Goal: Information Seeking & Learning: Learn about a topic

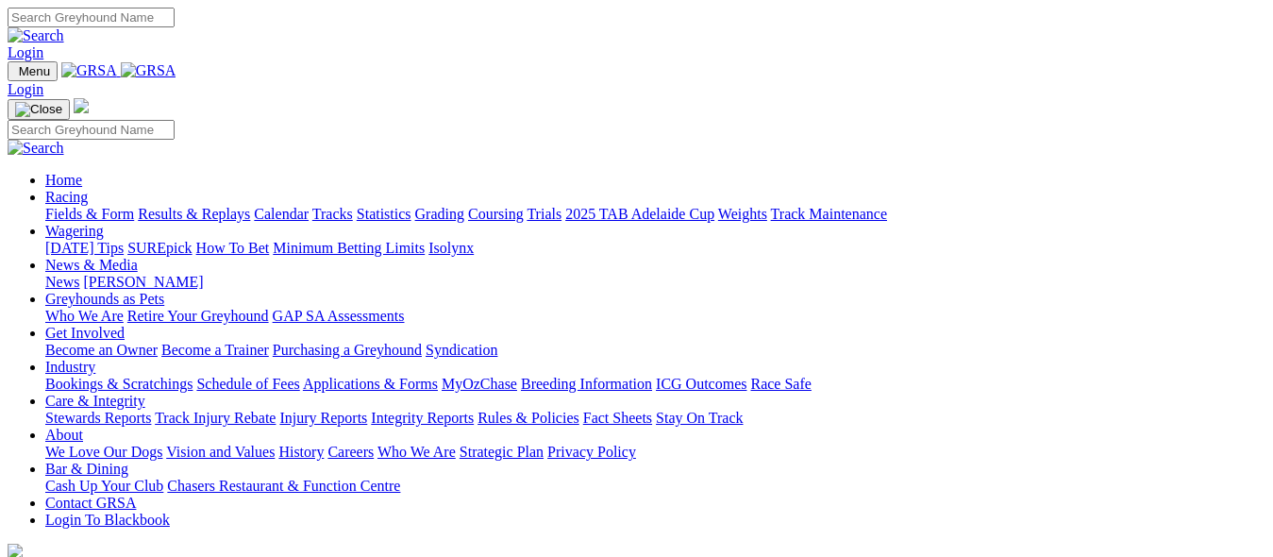
click at [240, 206] on link "Results & Replays" at bounding box center [194, 214] width 112 height 16
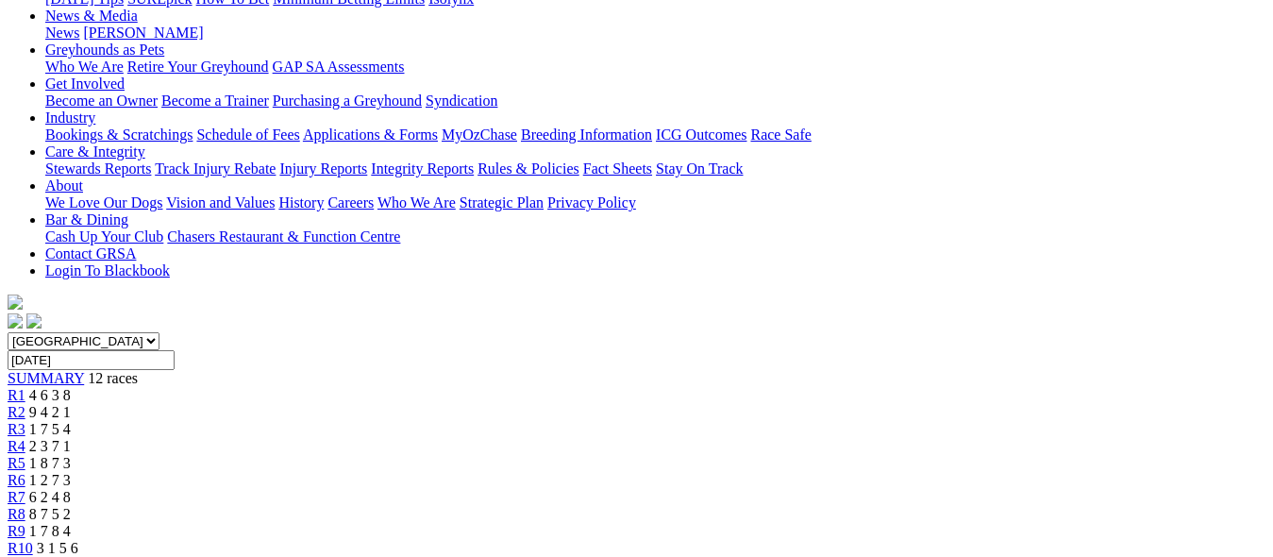
scroll to position [378, 0]
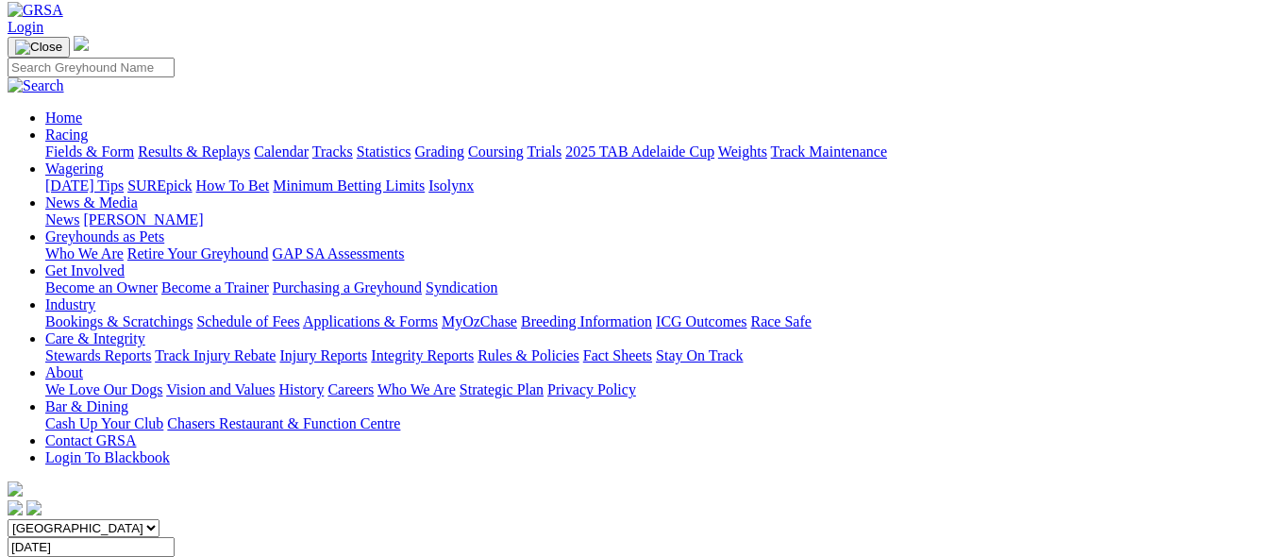
scroll to position [0, 0]
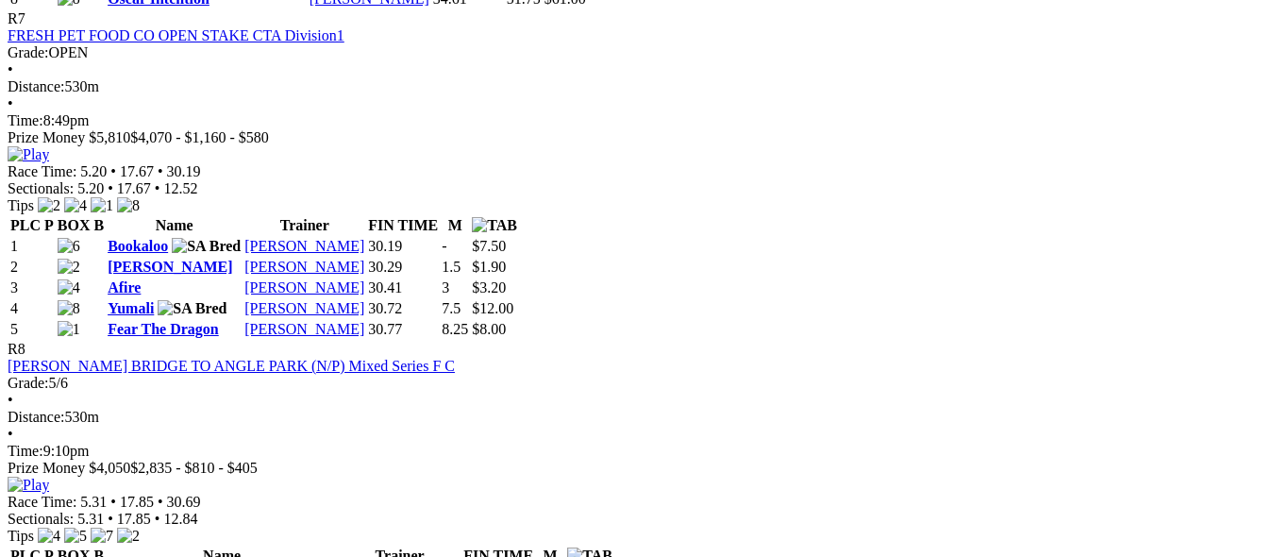
scroll to position [3209, 0]
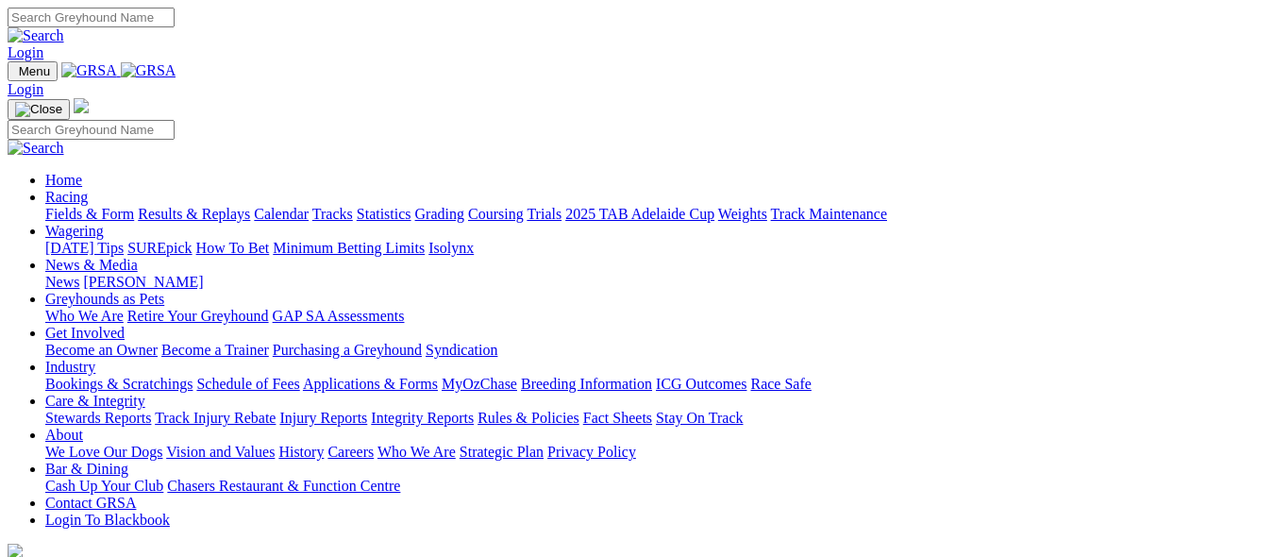
click at [250, 206] on link "Results & Replays" at bounding box center [194, 214] width 112 height 16
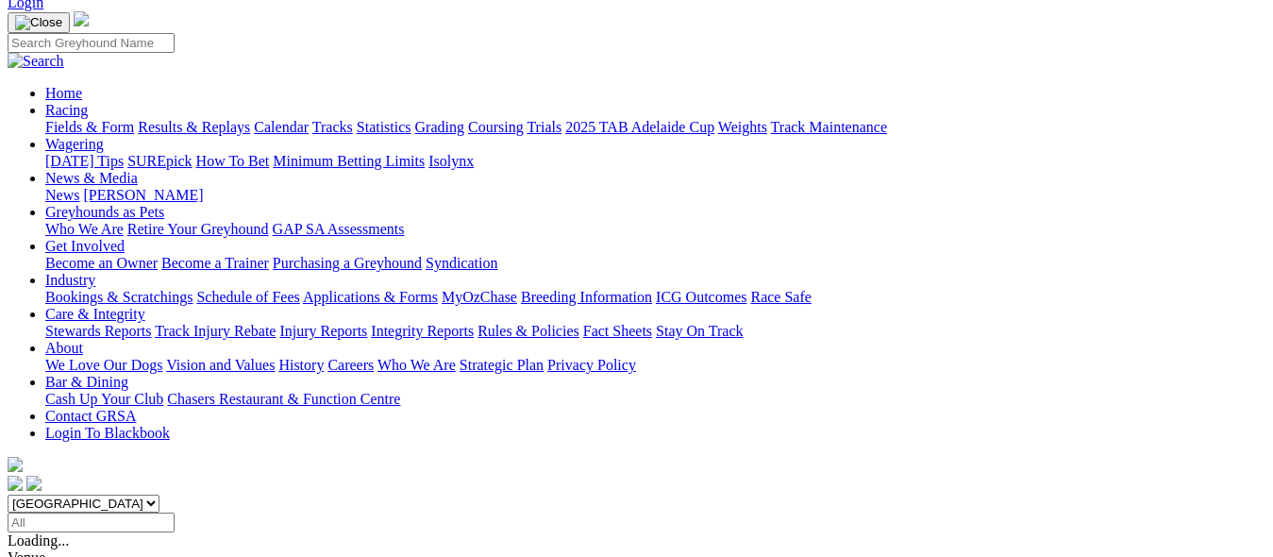
scroll to position [189, 0]
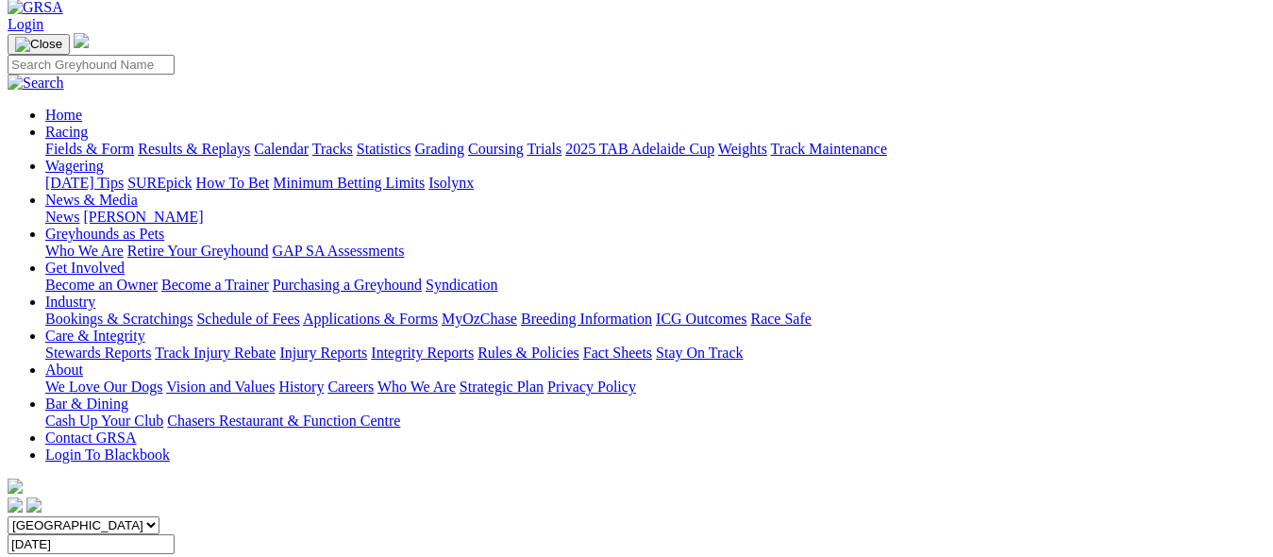
scroll to position [94, 0]
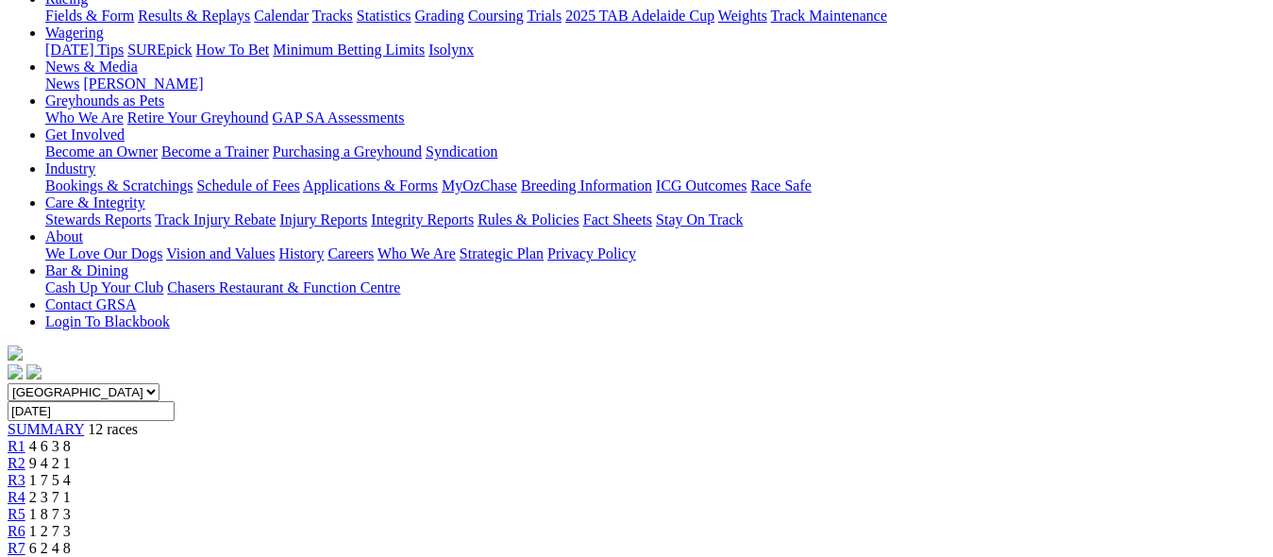
scroll to position [189, 0]
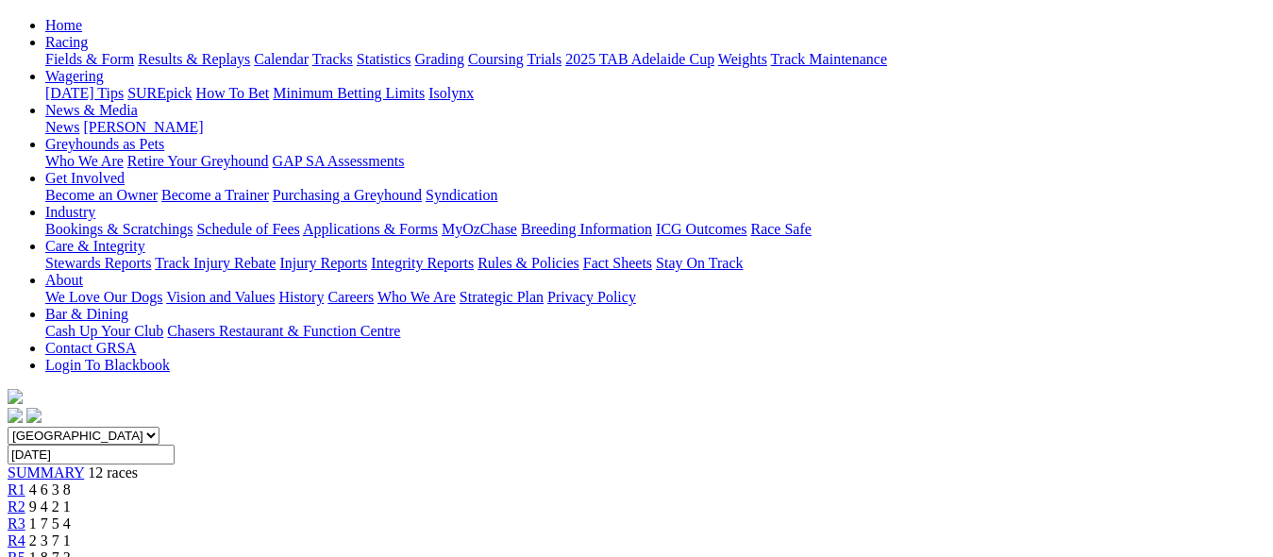
click at [71, 515] on span "1 7 5 4" at bounding box center [50, 523] width 42 height 16
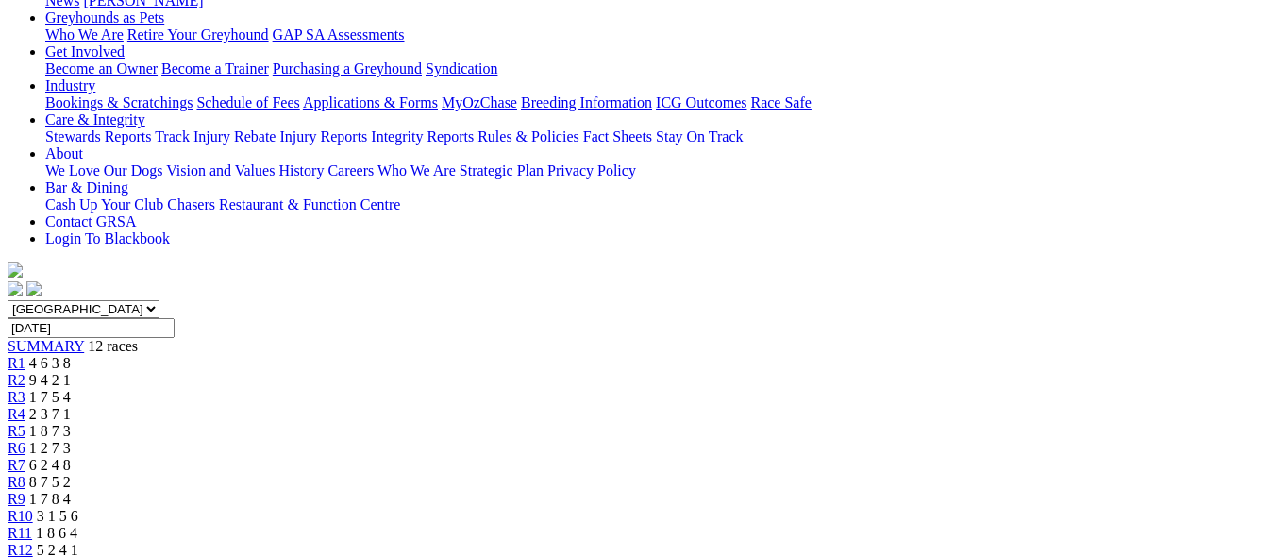
scroll to position [283, 0]
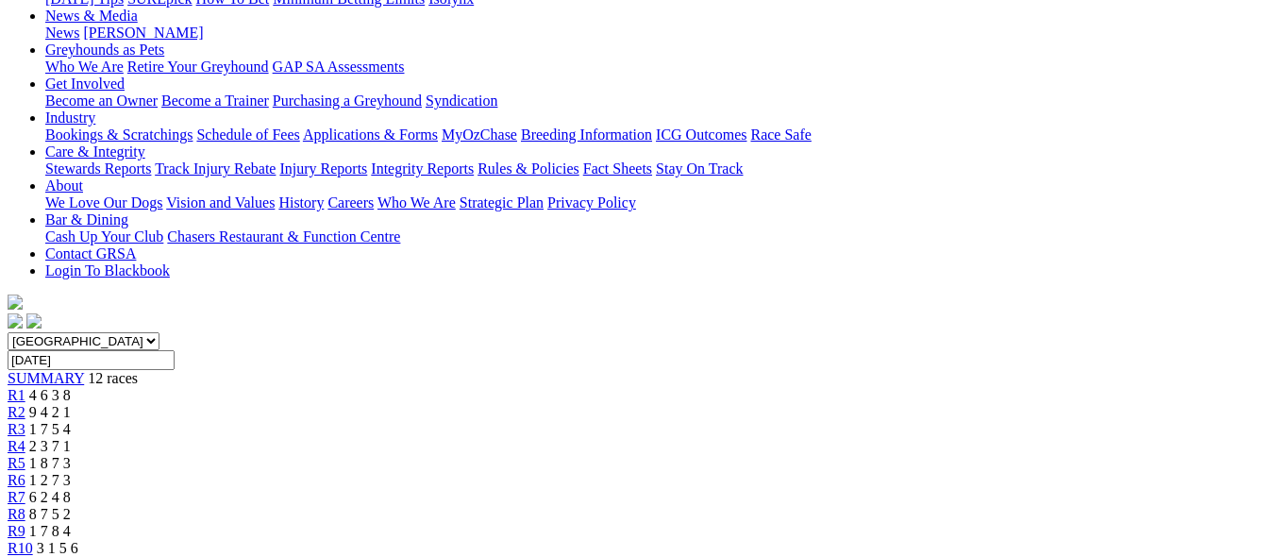
click at [71, 438] on span "2 3 7 1" at bounding box center [50, 446] width 42 height 16
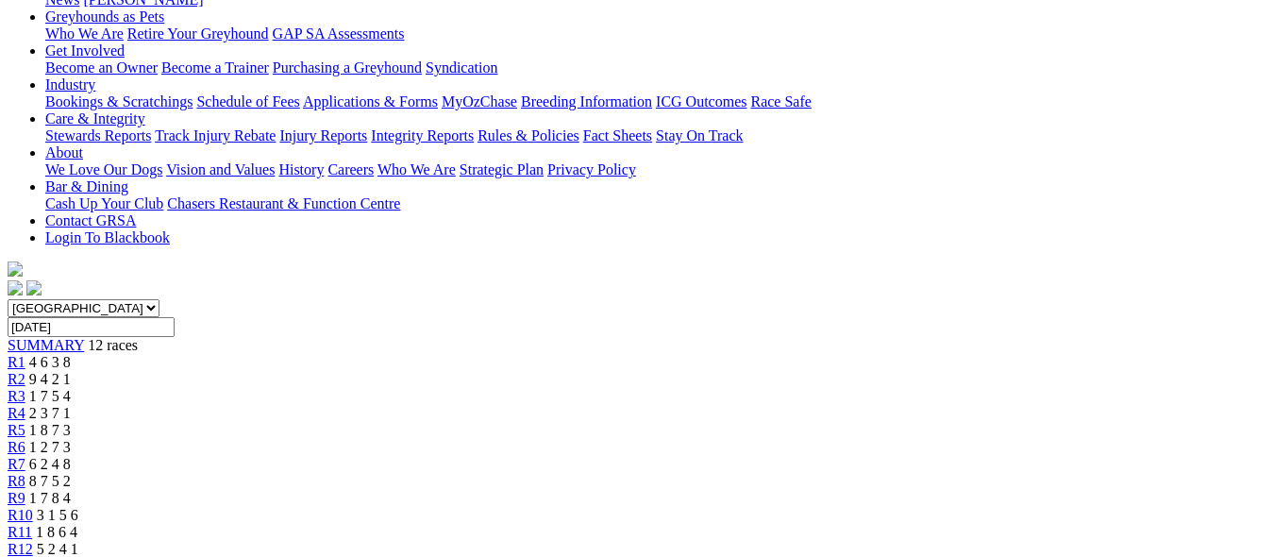
scroll to position [283, 0]
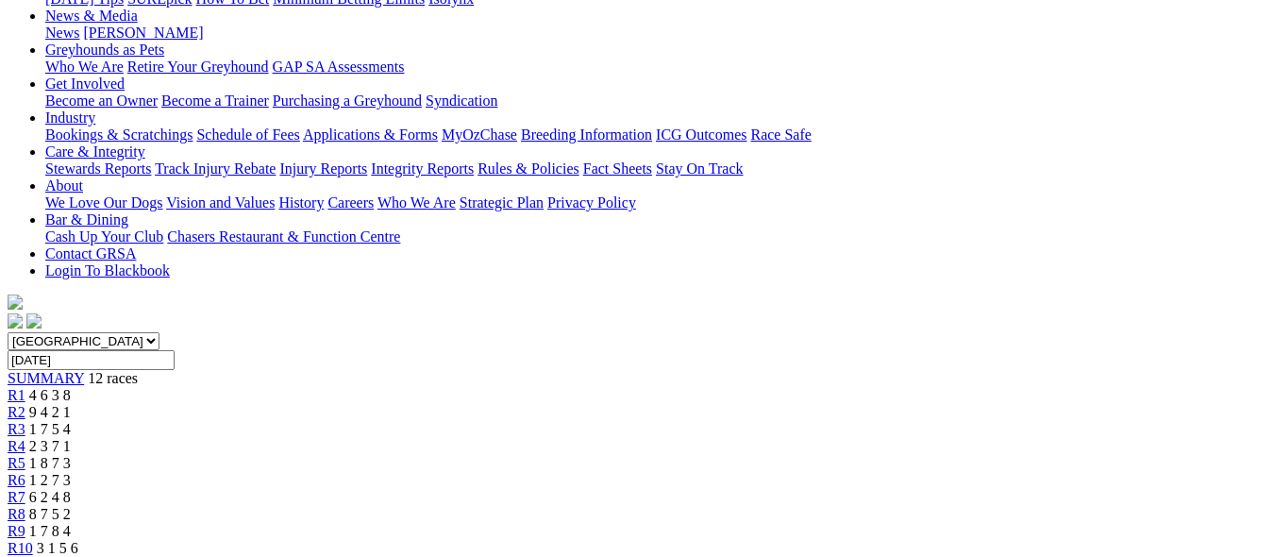
click at [71, 455] on span "1 8 7 3" at bounding box center [50, 463] width 42 height 16
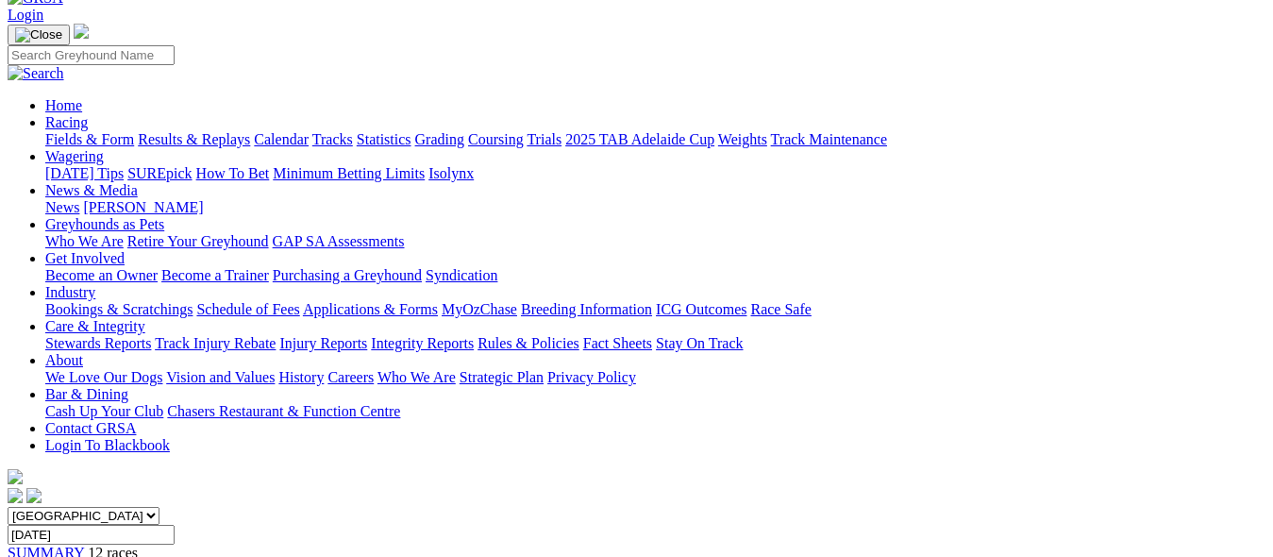
scroll to position [94, 0]
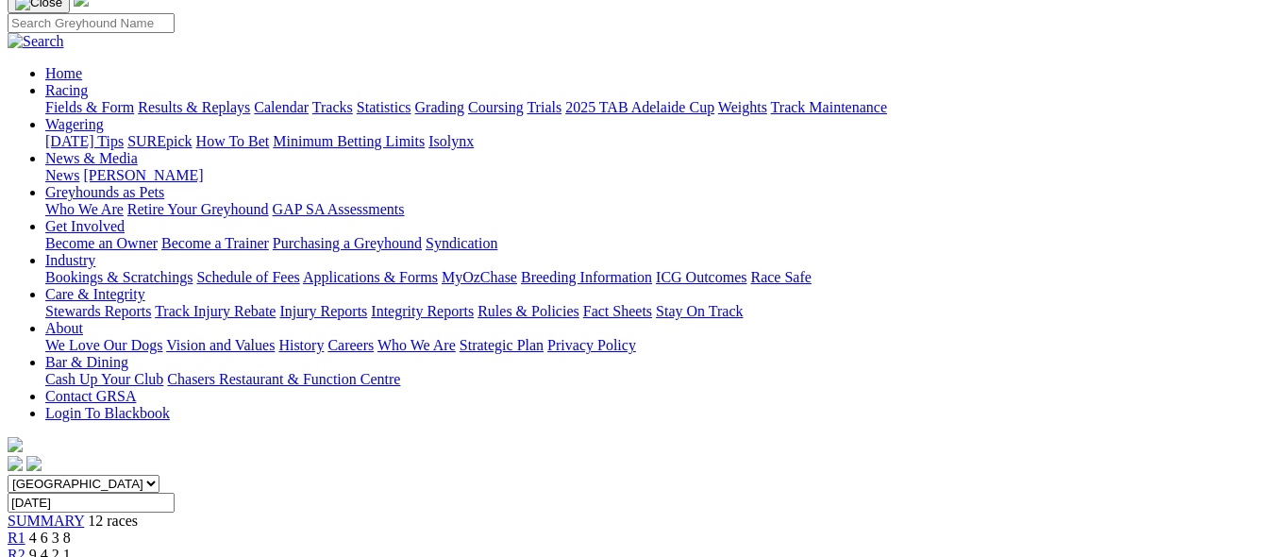
scroll to position [71, 0]
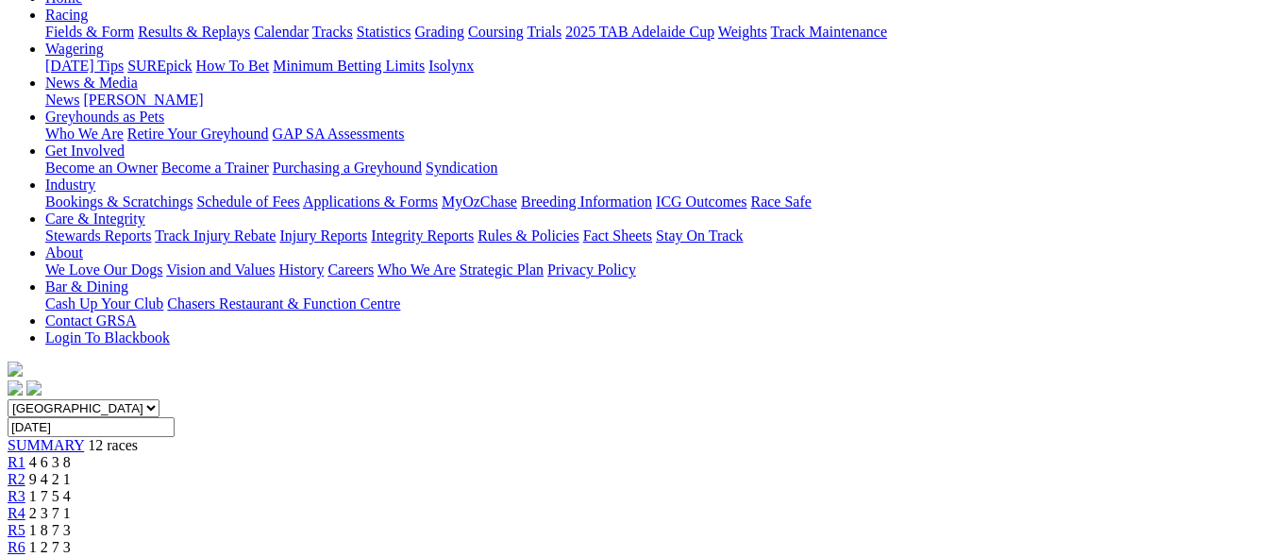
scroll to position [189, 0]
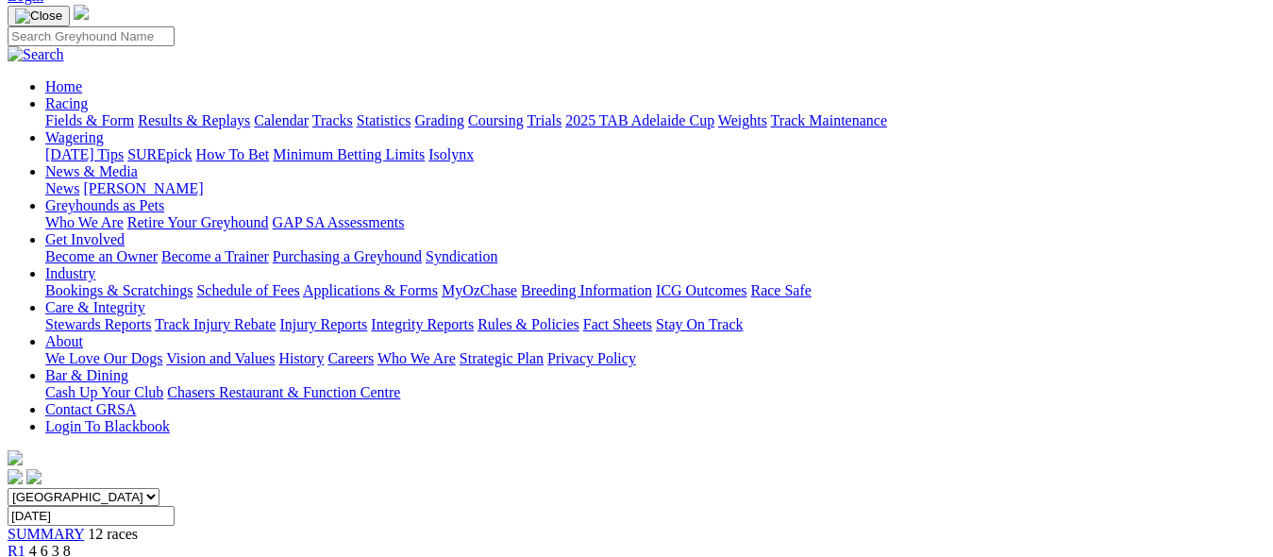
scroll to position [94, 0]
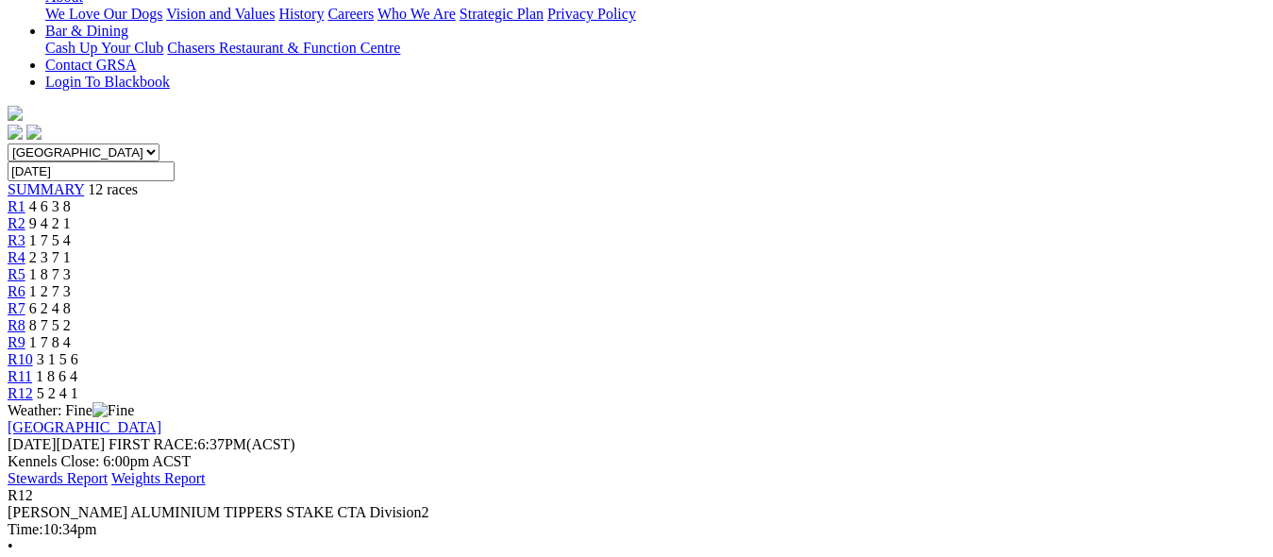
scroll to position [378, 0]
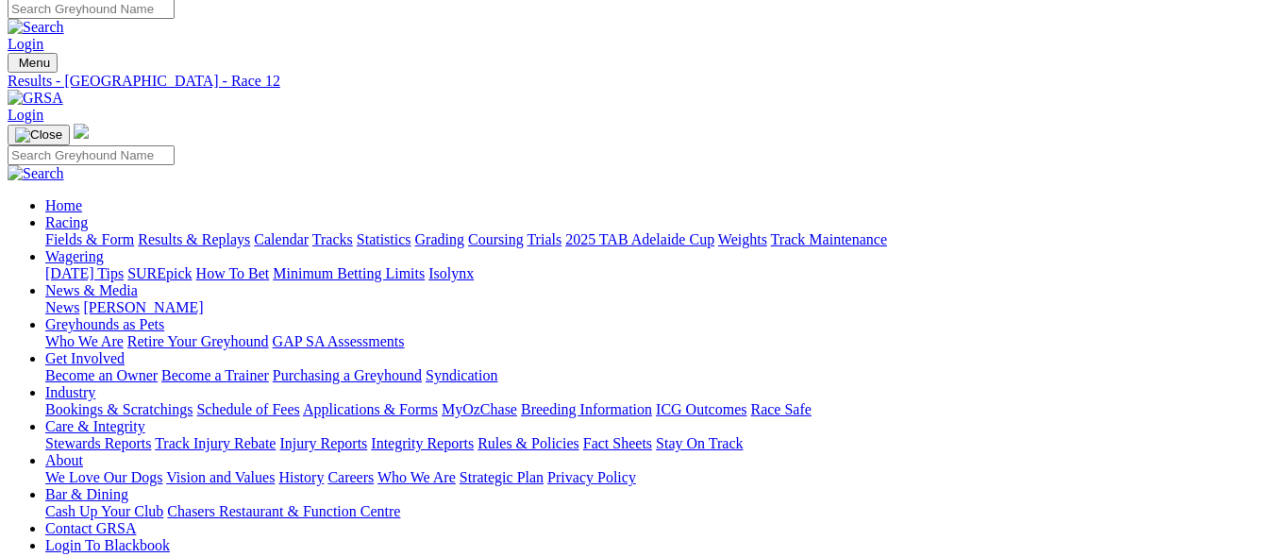
scroll to position [0, 0]
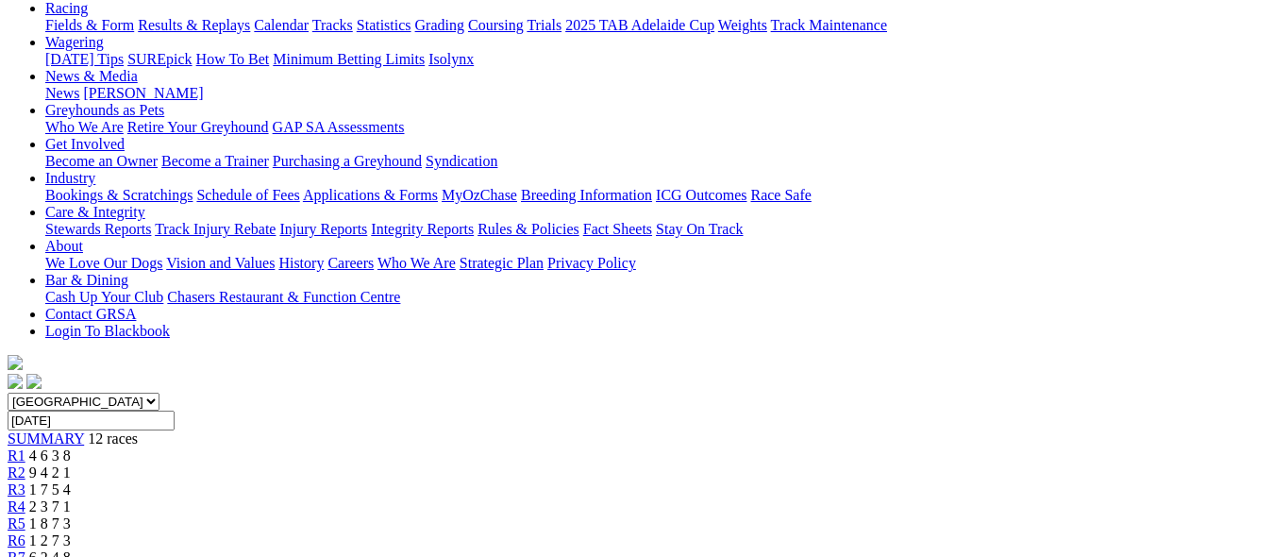
scroll to position [283, 0]
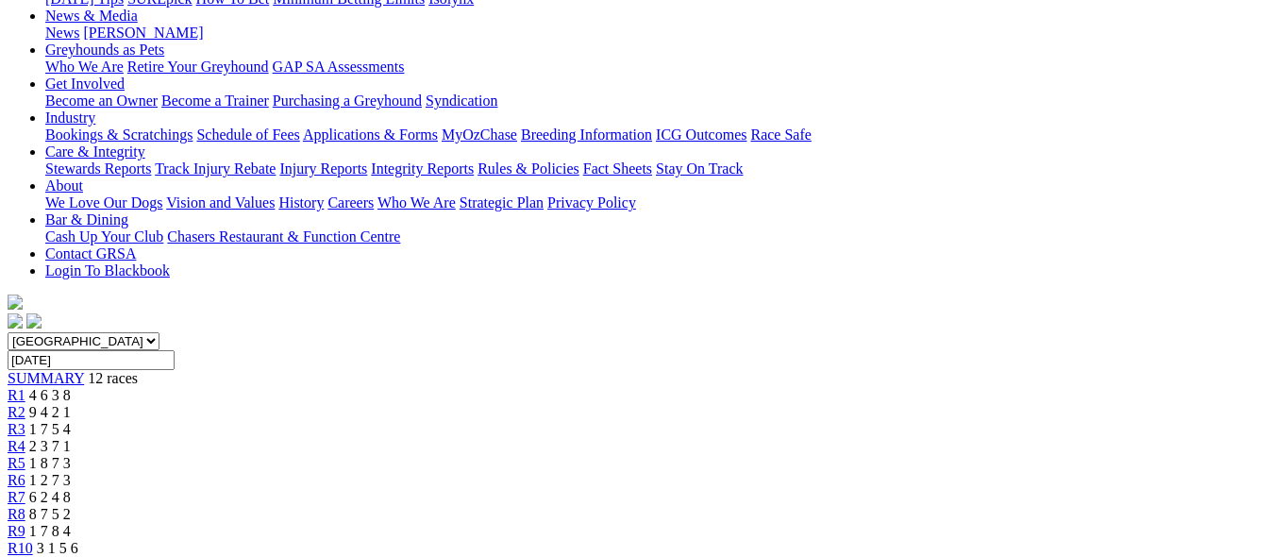
click at [566, 455] on div "R5 1 8 7 3" at bounding box center [637, 463] width 1258 height 17
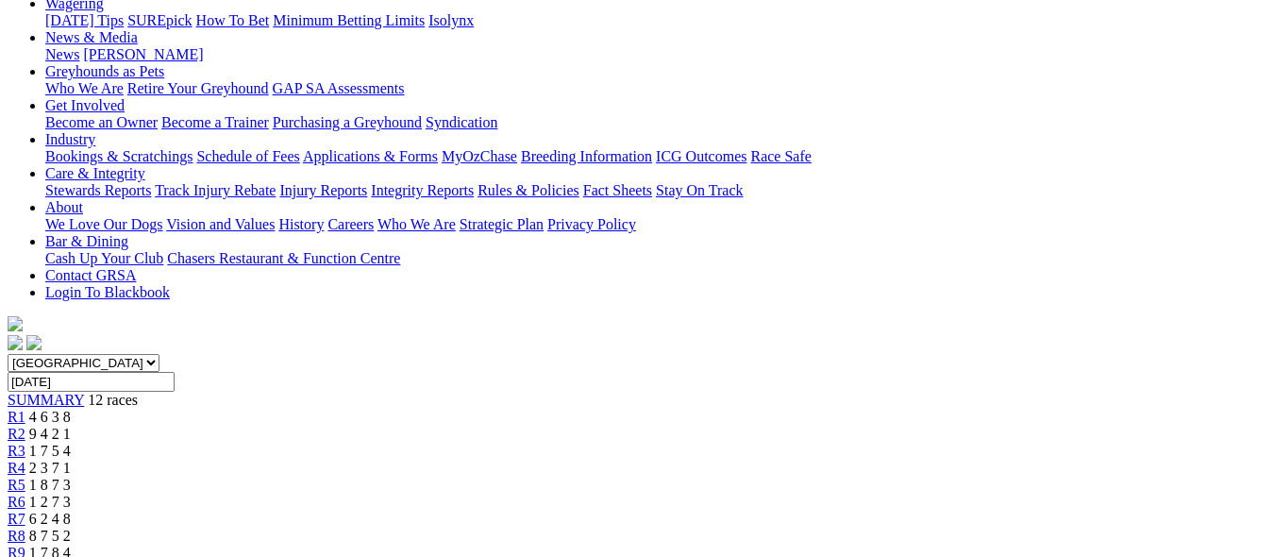
scroll to position [283, 0]
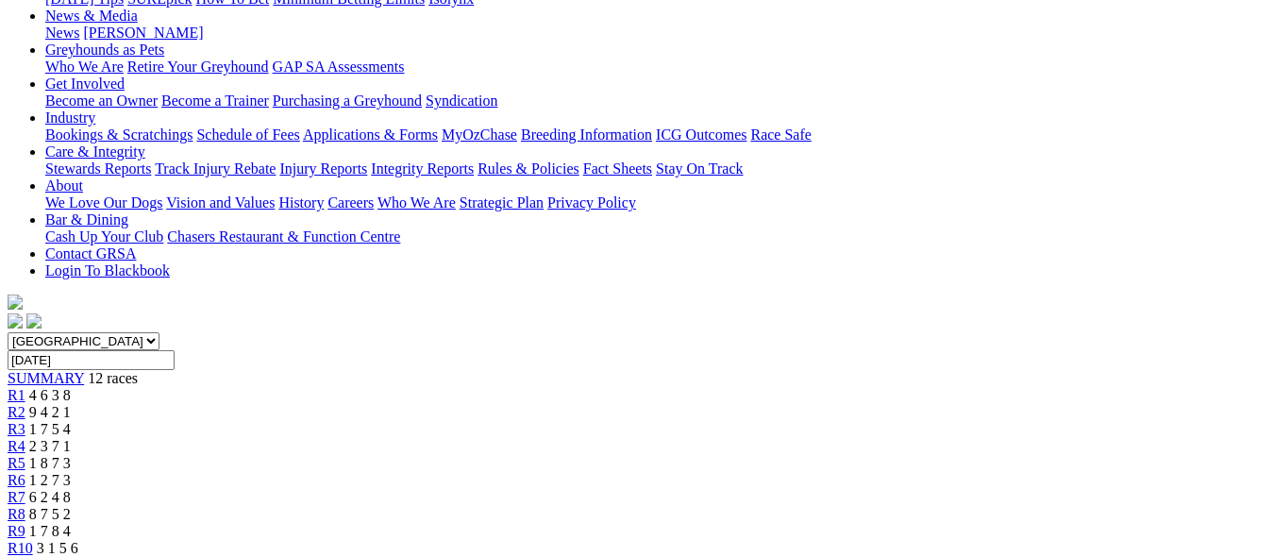
click at [479, 438] on div "R4 2 3 7 1" at bounding box center [637, 446] width 1258 height 17
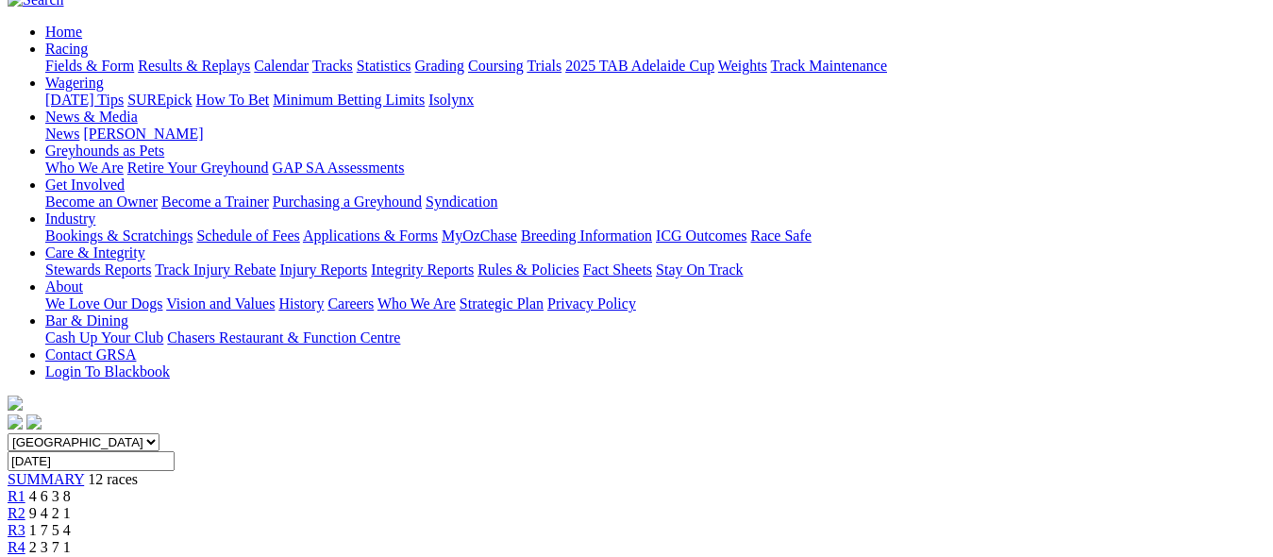
scroll to position [94, 0]
